Goal: Information Seeking & Learning: Learn about a topic

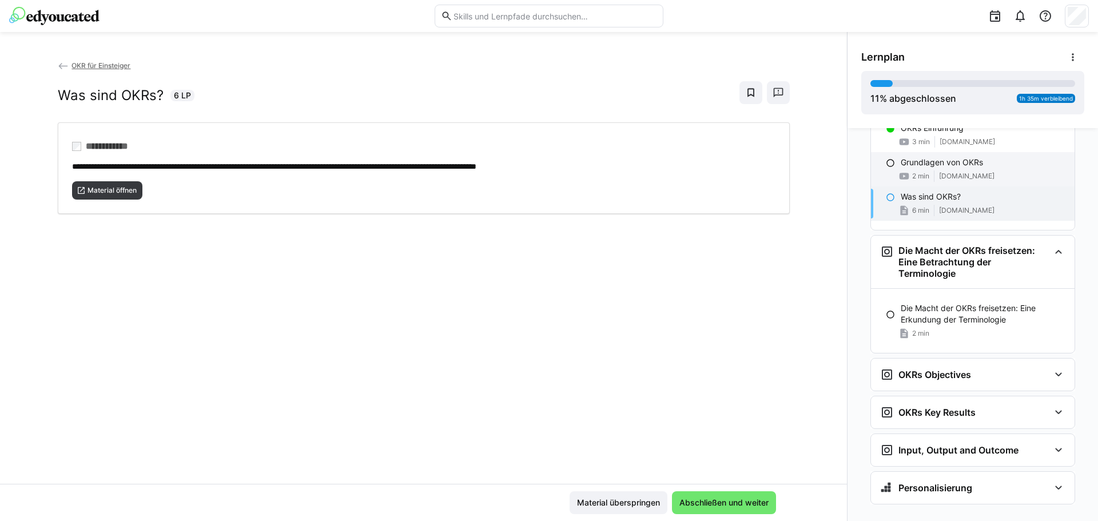
scroll to position [165, 0]
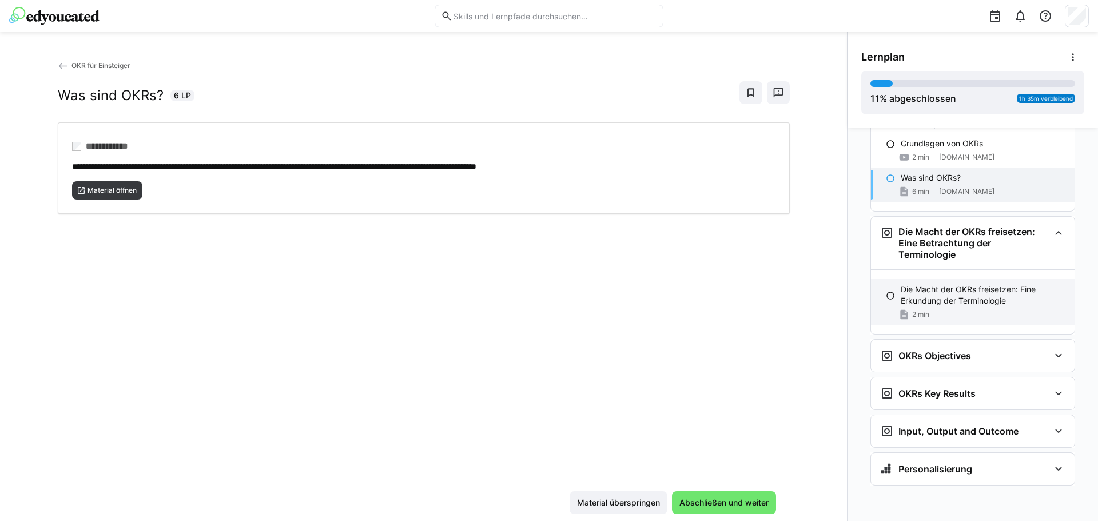
click at [965, 295] on p "Die Macht der OKRs freisetzen: Eine Erkundung der Terminologie" at bounding box center [983, 295] width 165 height 23
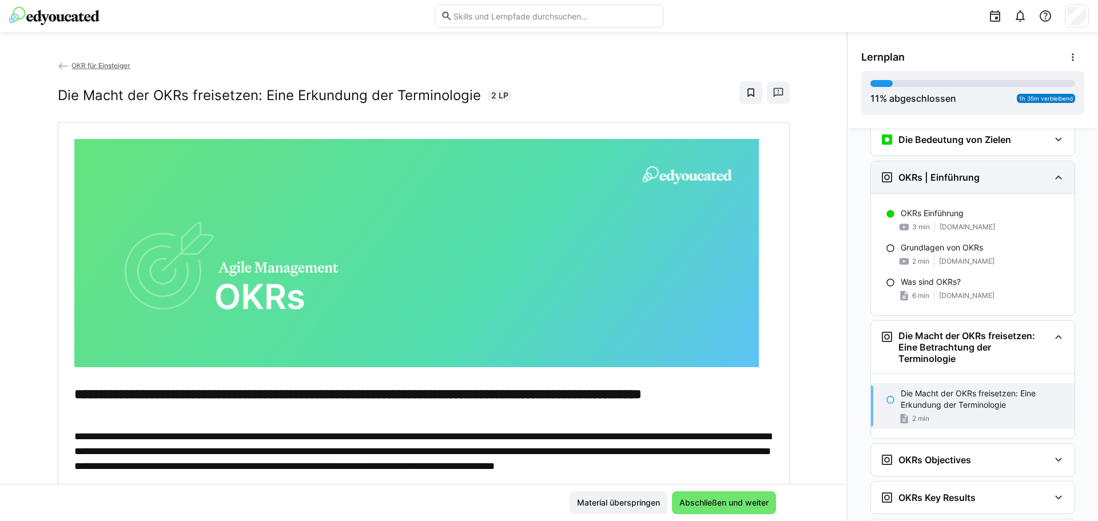
scroll to position [0, 0]
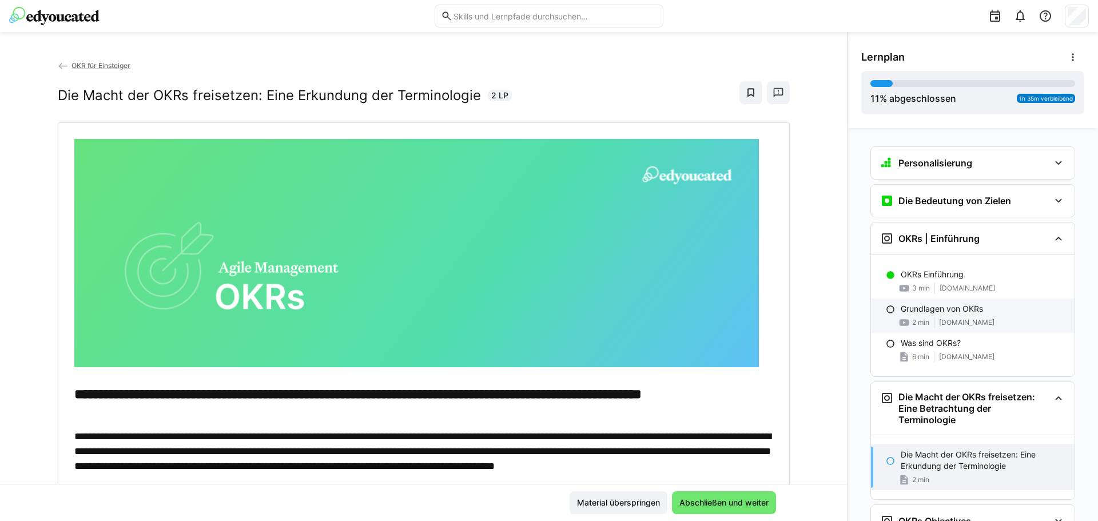
click at [925, 315] on div "Grundlagen von OKRs 2 min [DOMAIN_NAME]" at bounding box center [973, 315] width 204 height 34
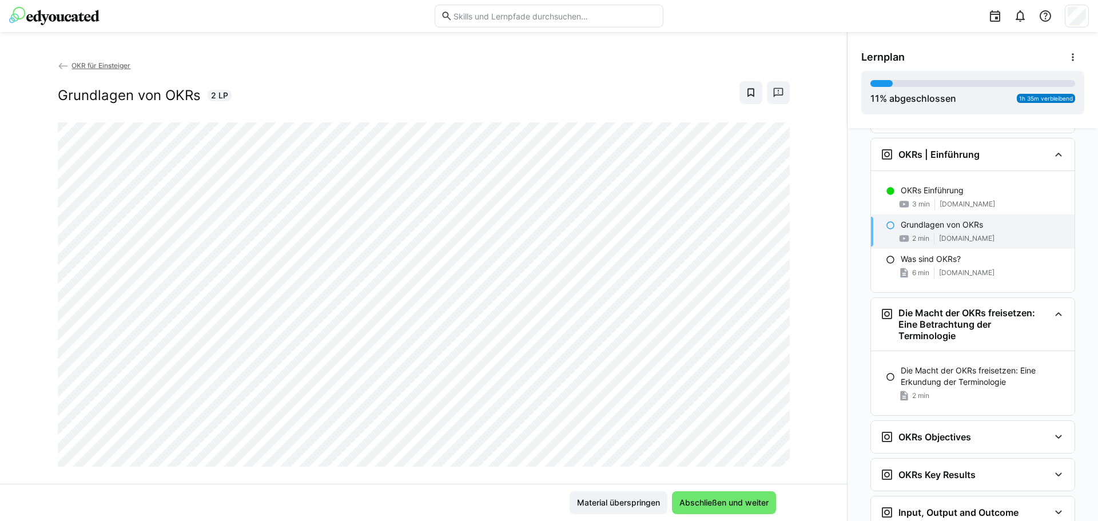
scroll to position [94, 0]
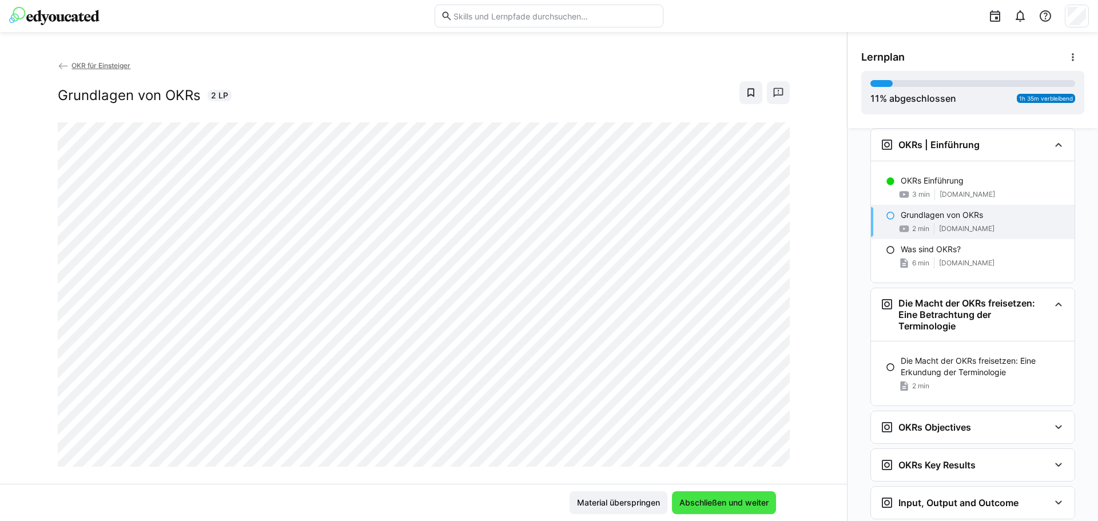
click at [705, 507] on span "Abschließen und weiter" at bounding box center [724, 502] width 93 height 11
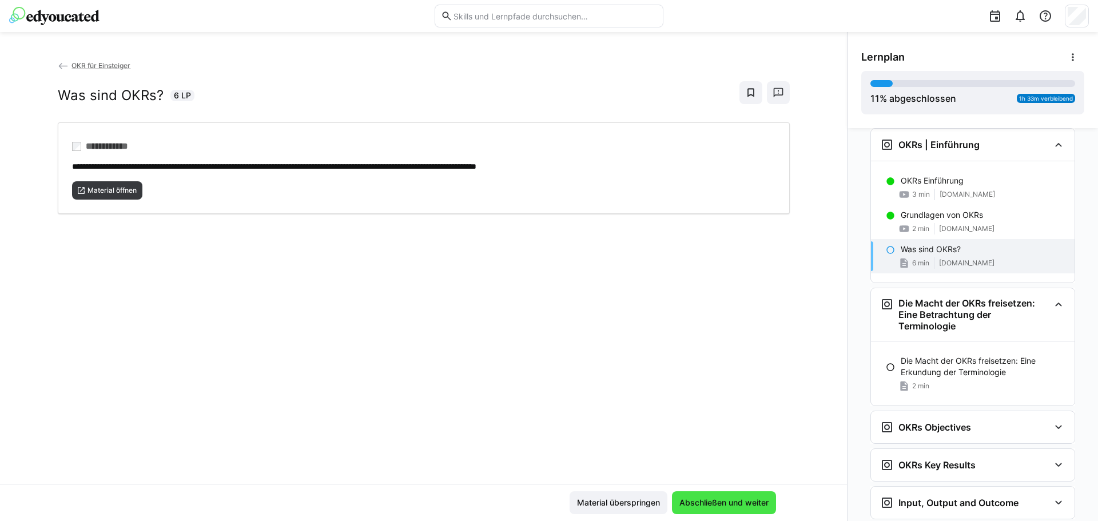
click at [720, 499] on span "Abschließen und weiter" at bounding box center [724, 502] width 93 height 11
click at [724, 497] on span "Abschließen und weiter" at bounding box center [724, 502] width 93 height 11
click at [118, 200] on div "**********" at bounding box center [424, 167] width 732 height 91
click at [727, 496] on span "Abschließen und weiter" at bounding box center [724, 502] width 104 height 23
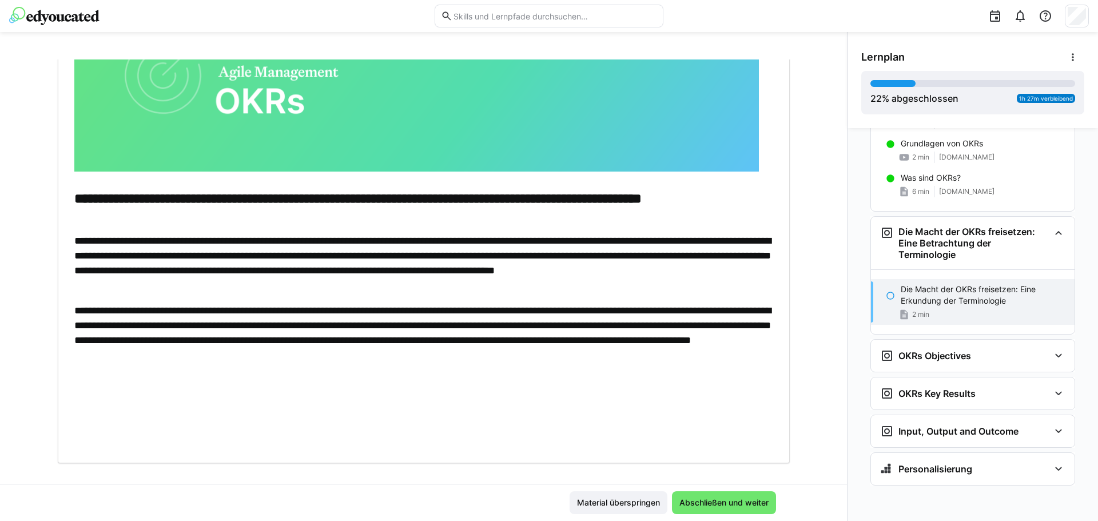
scroll to position [212, 0]
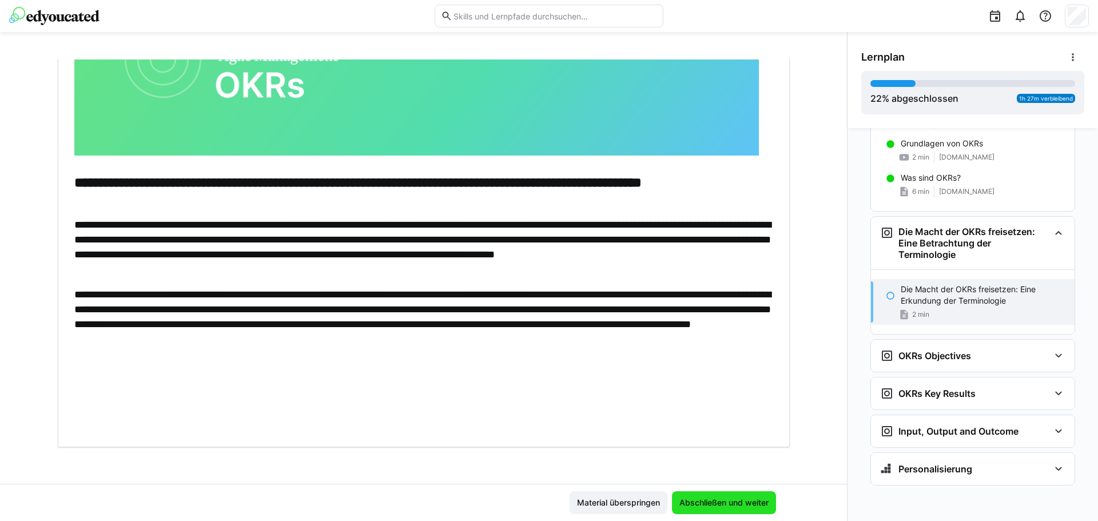
click at [721, 499] on span "Abschließen und weiter" at bounding box center [724, 502] width 93 height 11
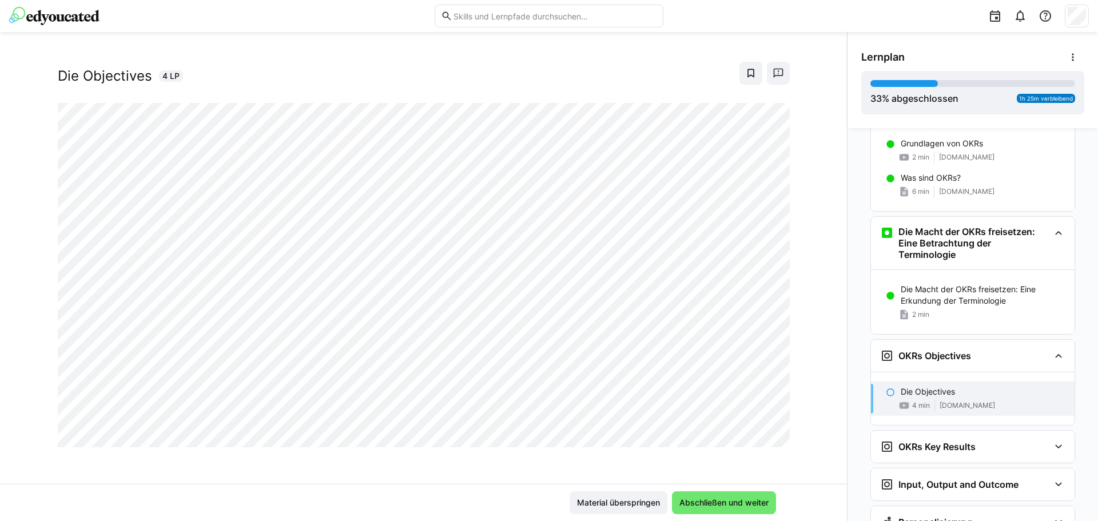
click at [765, 433] on div at bounding box center [775, 435] width 27 height 24
click at [769, 438] on div at bounding box center [775, 435] width 27 height 24
click at [732, 499] on span "Abschließen und weiter" at bounding box center [724, 502] width 93 height 11
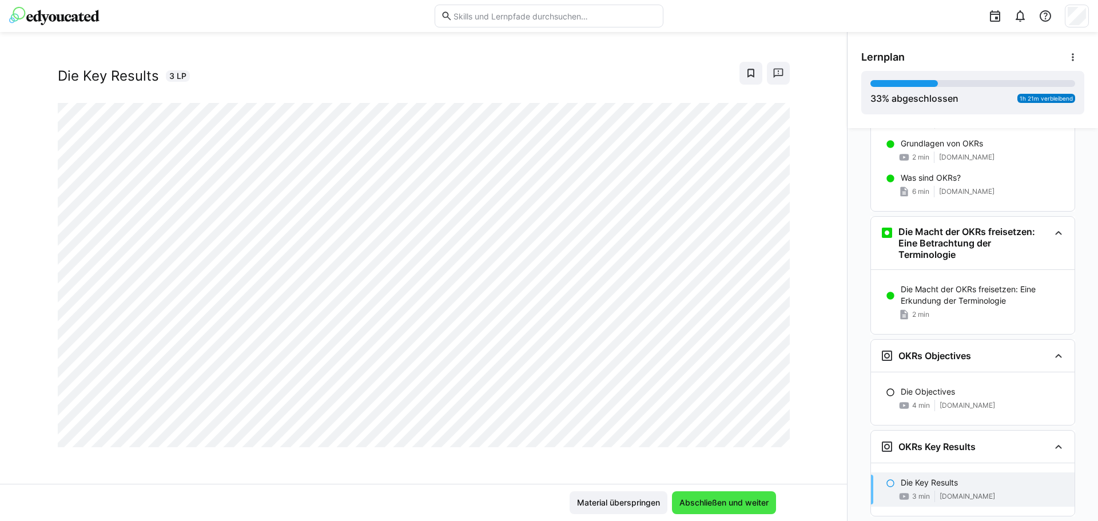
scroll to position [218, 0]
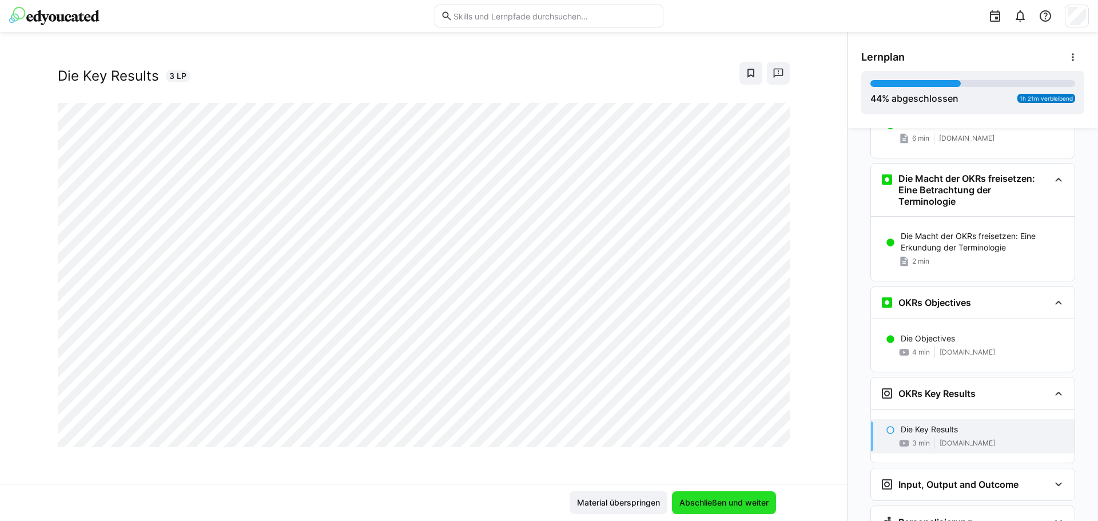
click at [710, 509] on span "Abschließen und weiter" at bounding box center [724, 502] width 104 height 23
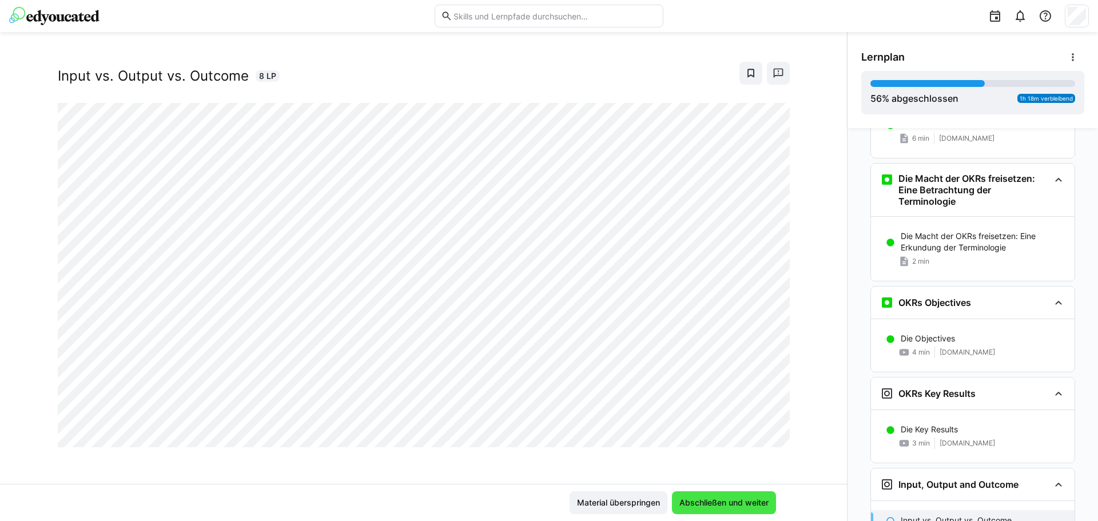
scroll to position [272, 0]
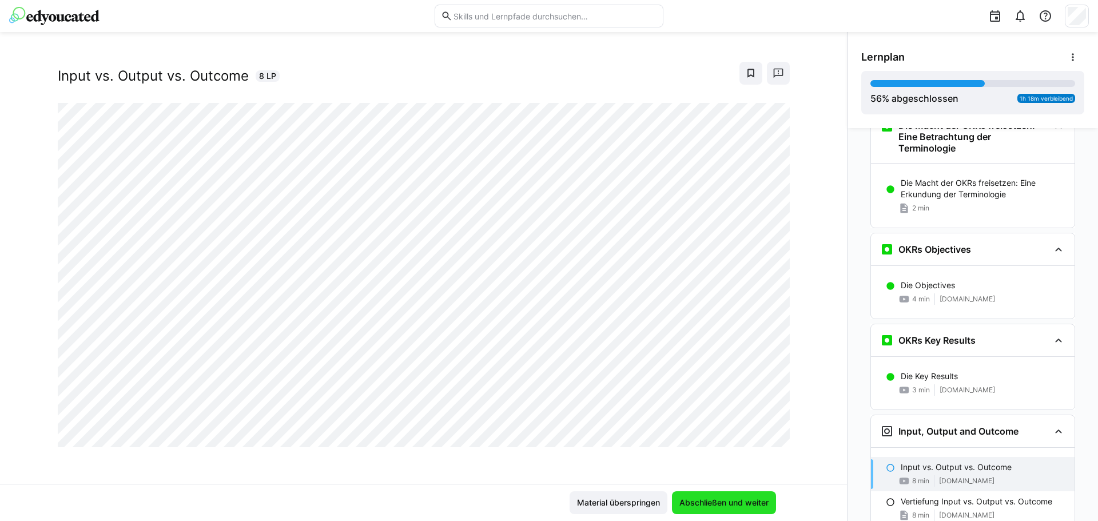
click at [743, 499] on span "Abschließen und weiter" at bounding box center [724, 502] width 93 height 11
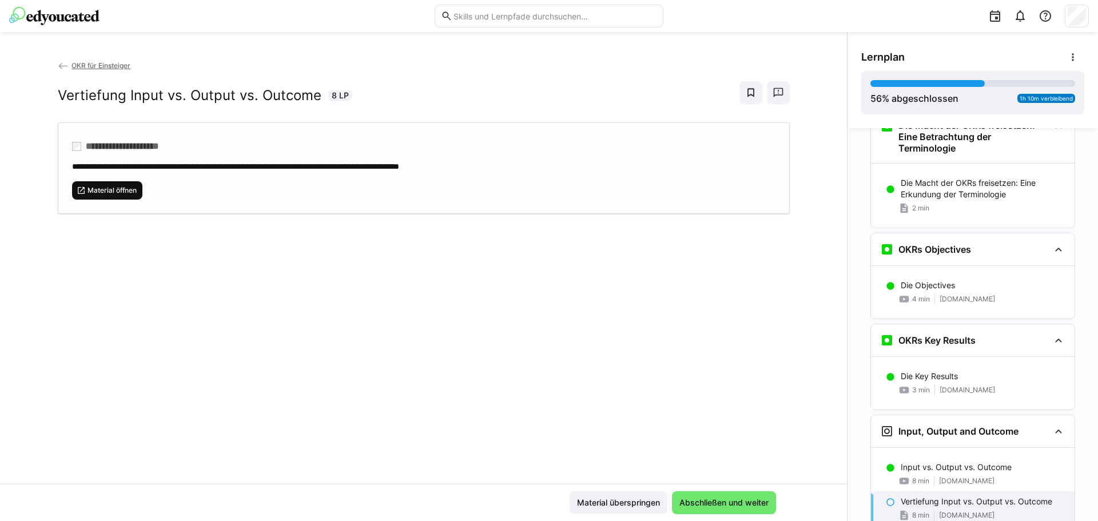
click at [127, 186] on span "Material öffnen" at bounding box center [111, 190] width 51 height 9
